Goal: Use online tool/utility

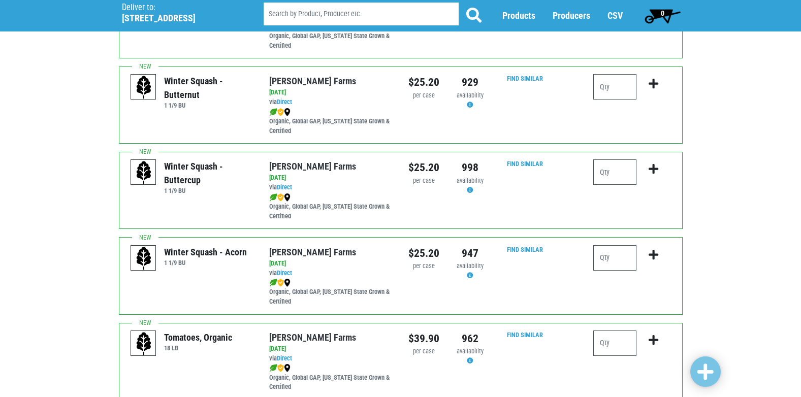
scroll to position [305, 0]
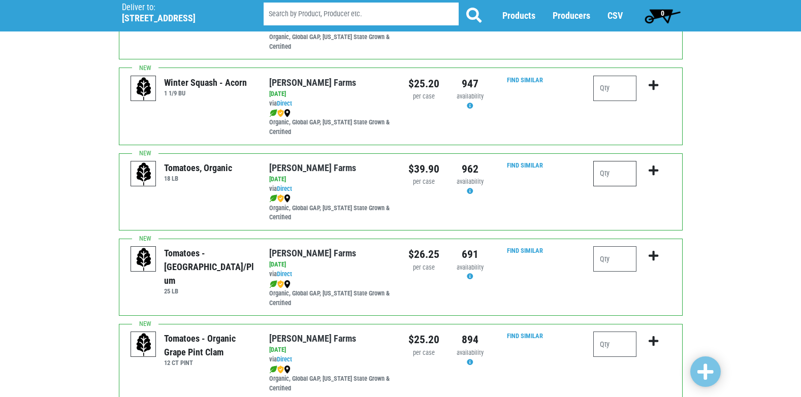
click at [611, 177] on input "number" at bounding box center [614, 173] width 43 height 25
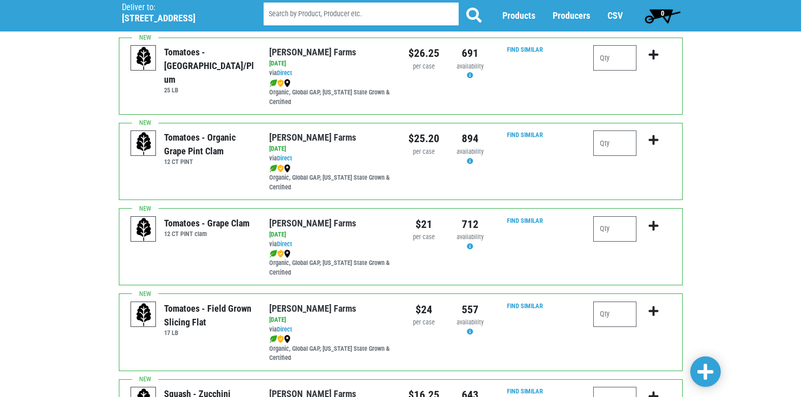
scroll to position [508, 0]
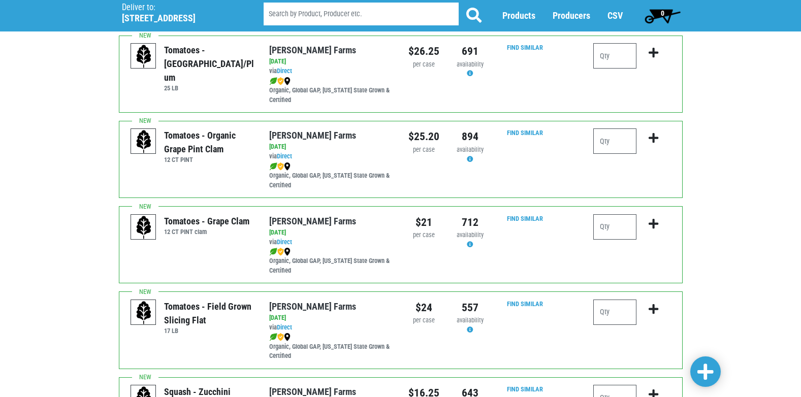
type input "1"
click at [605, 312] on input "number" at bounding box center [614, 312] width 43 height 25
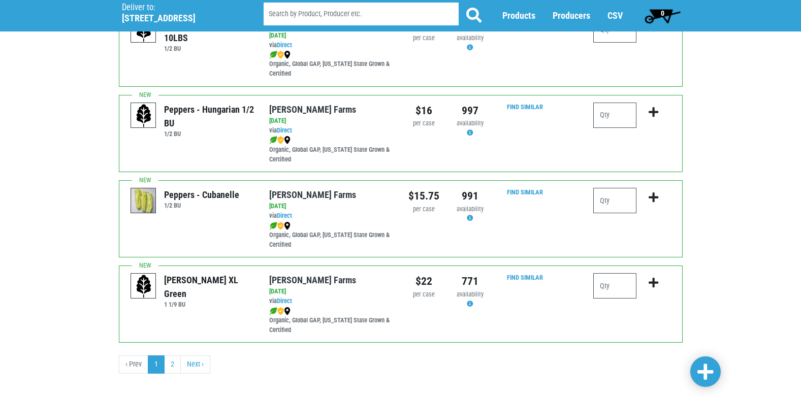
scroll to position [1484, 0]
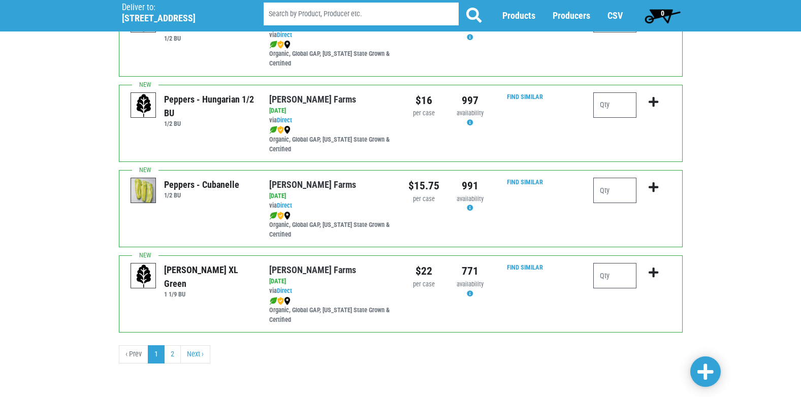
type input "2"
click at [629, 279] on input "number" at bounding box center [614, 275] width 43 height 25
type input "3"
click at [697, 372] on span at bounding box center [705, 372] width 16 height 18
click at [710, 371] on span at bounding box center [705, 372] width 16 height 18
